Goal: Task Accomplishment & Management: Manage account settings

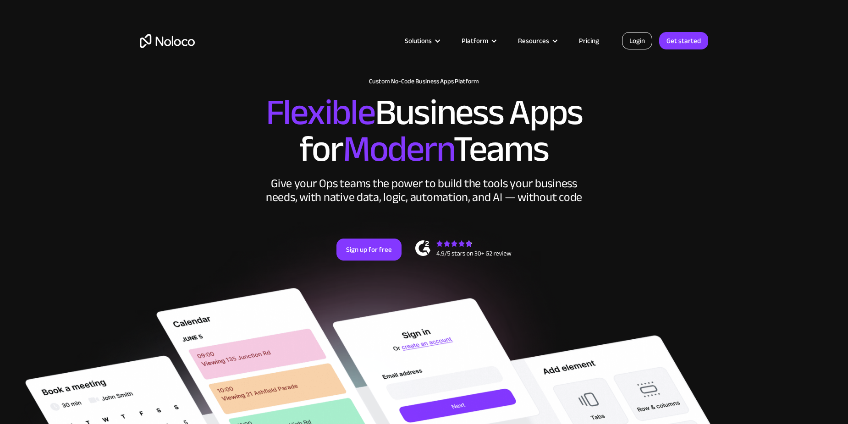
click at [639, 43] on link "Login" at bounding box center [637, 40] width 30 height 17
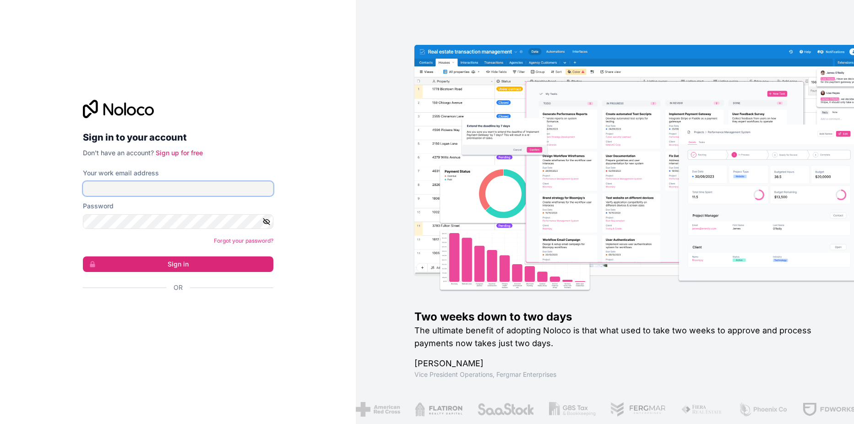
click at [136, 189] on input "Your work email address" at bounding box center [178, 188] width 191 height 15
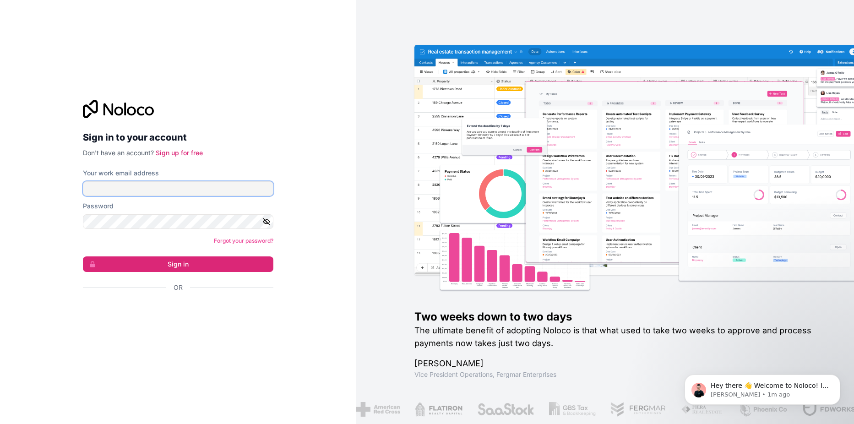
click at [182, 190] on input "Your work email address" at bounding box center [178, 188] width 191 height 15
paste input "[EMAIL_ADDRESS][PERSON_NAME][DOMAIN_NAME]"
type input "[EMAIL_ADDRESS][PERSON_NAME][DOMAIN_NAME]"
click at [268, 222] on icon "button" at bounding box center [267, 222] width 8 height 8
click at [198, 265] on button "Sign in" at bounding box center [178, 265] width 191 height 16
